Goal: Task Accomplishment & Management: Manage account settings

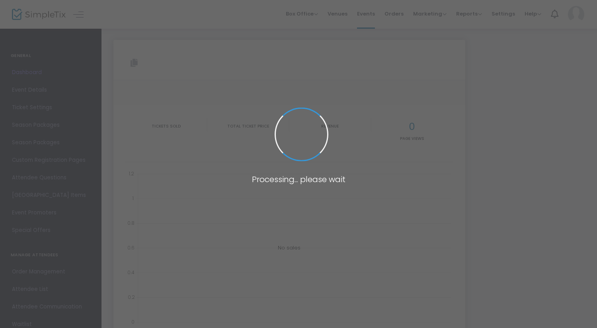
type input "https://www.simpletix.com/e/house-of-torment-vip-night-tickets-235498"
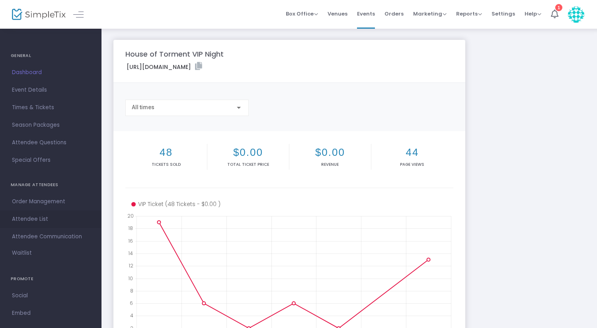
click at [37, 213] on link "Attendee List" at bounding box center [51, 219] width 102 height 18
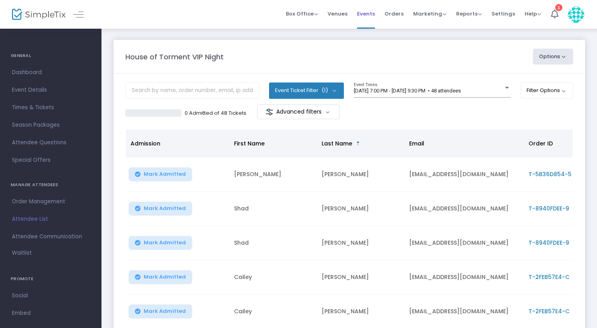
click at [370, 14] on span "Events" at bounding box center [366, 14] width 18 height 20
